Goal: Transaction & Acquisition: Purchase product/service

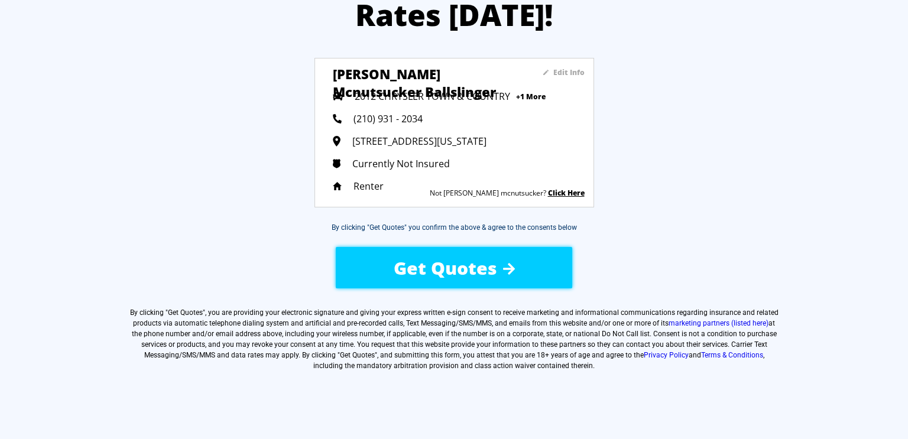
scroll to position [102, 0]
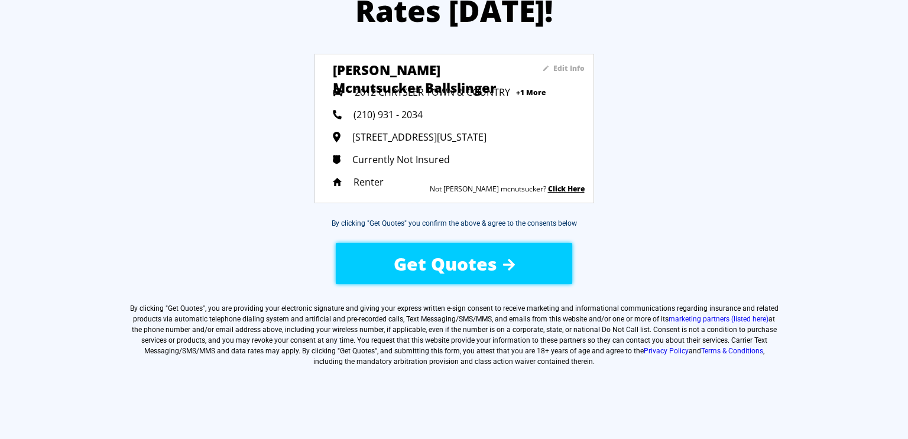
click at [501, 277] on div "Get Quotes" at bounding box center [454, 264] width 200 height 42
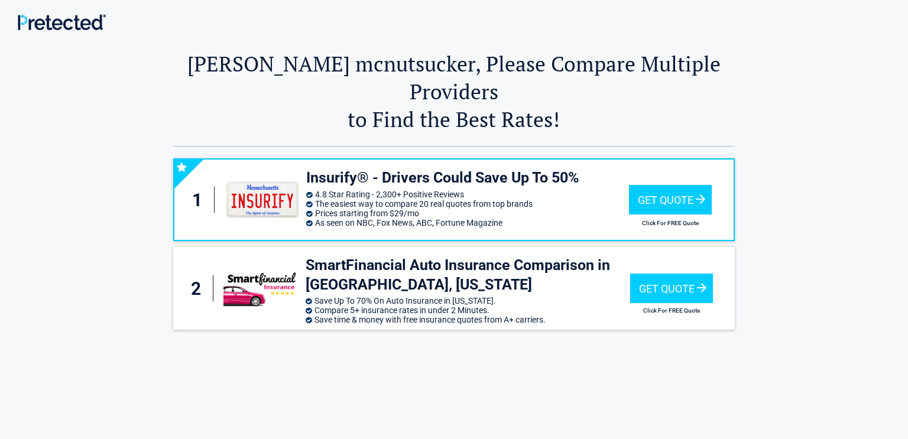
click at [151, 264] on div "1 Insurify® - Drivers Could Save Up To 50% 4.8 Star Rating - 2,300+ Positive Re…" at bounding box center [454, 347] width 692 height 400
click at [685, 187] on div "Get Quote Click For FREE Quote" at bounding box center [670, 199] width 83 height 63
